Goal: Find specific page/section: Find specific page/section

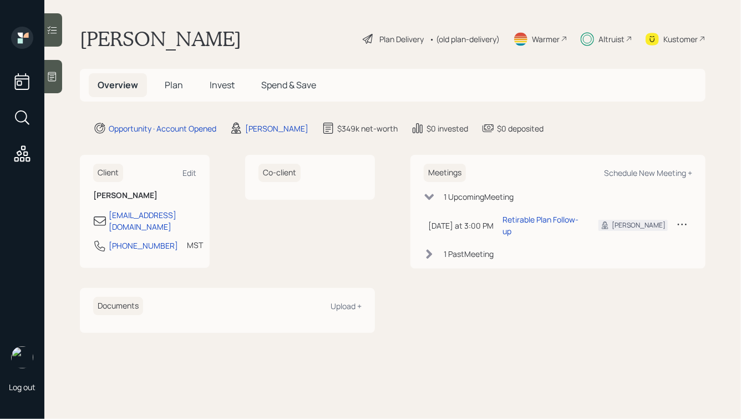
click at [170, 89] on span "Plan" at bounding box center [174, 85] width 18 height 12
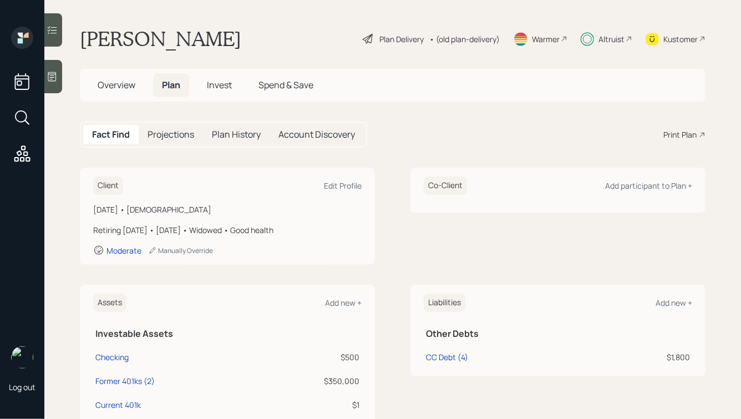
click at [117, 83] on span "Overview" at bounding box center [117, 85] width 38 height 12
